Goal: Use online tool/utility: Use online tool/utility

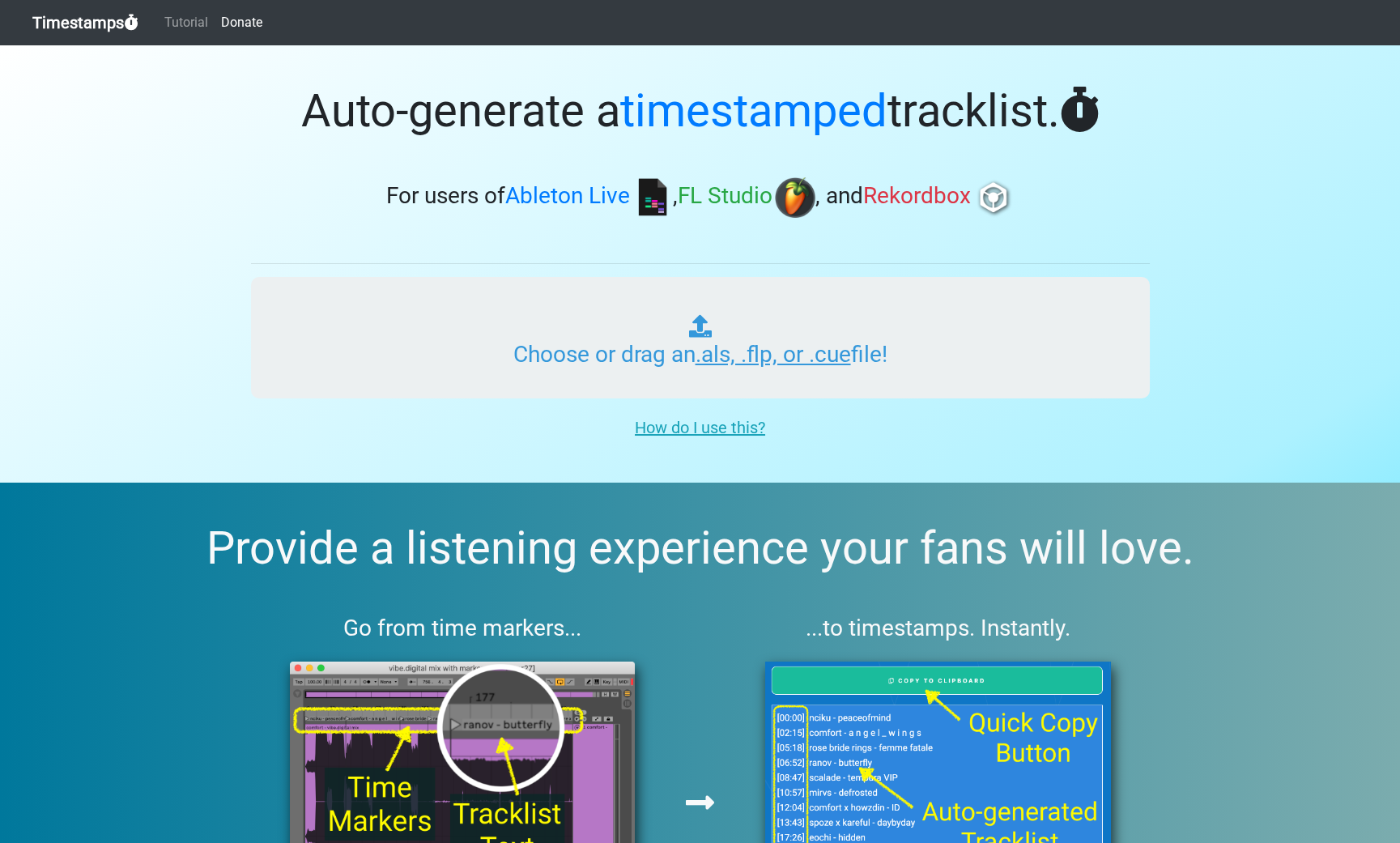
click at [724, 343] on input "Choose or drag an .als, .flp, or .cue file!" at bounding box center [700, 338] width 899 height 121
type input "C:\fakepath\rashaziyadeh MIX 1.flp"
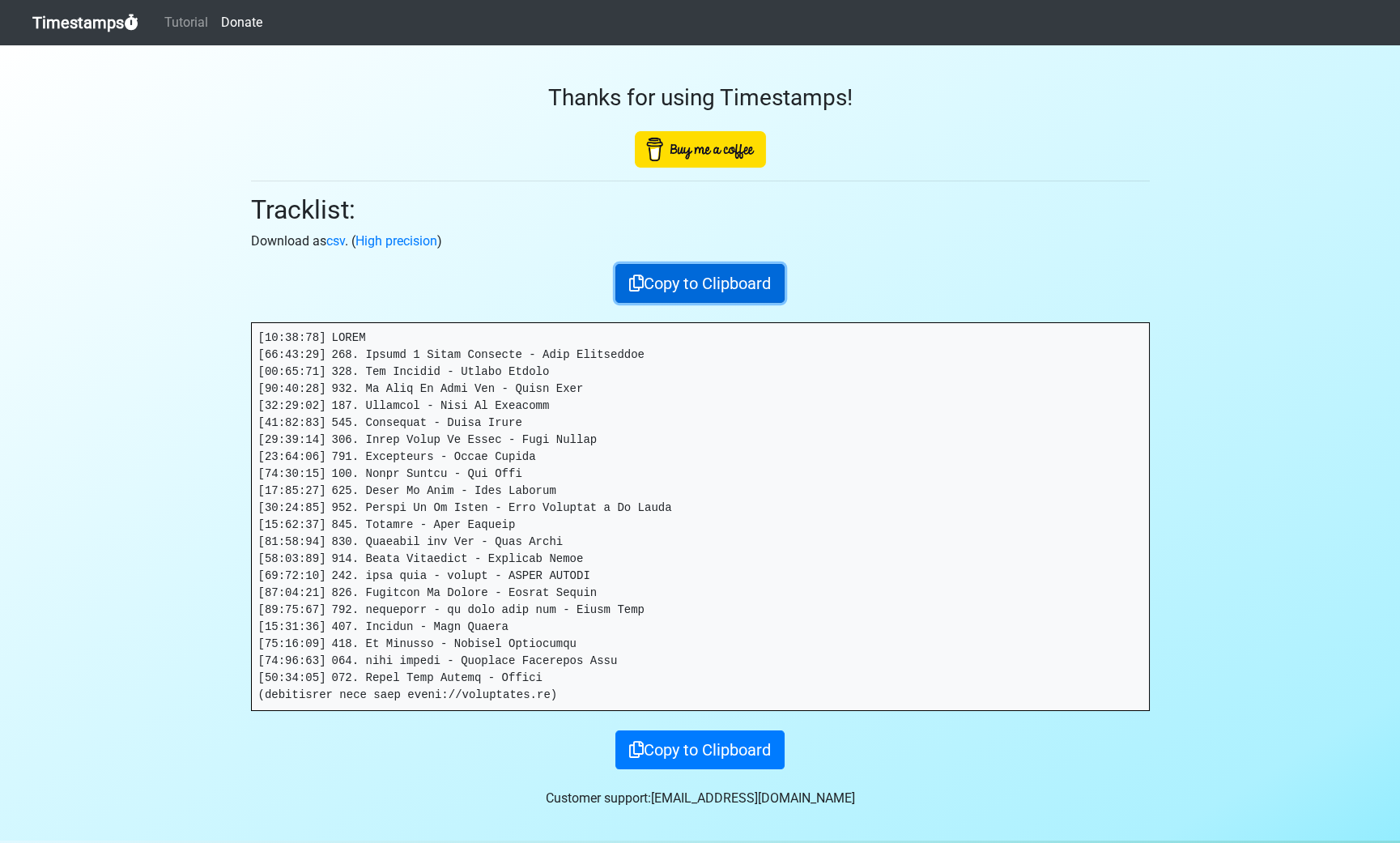
click at [674, 299] on button "Copy to Clipboard" at bounding box center [700, 283] width 170 height 39
